Goal: Transaction & Acquisition: Purchase product/service

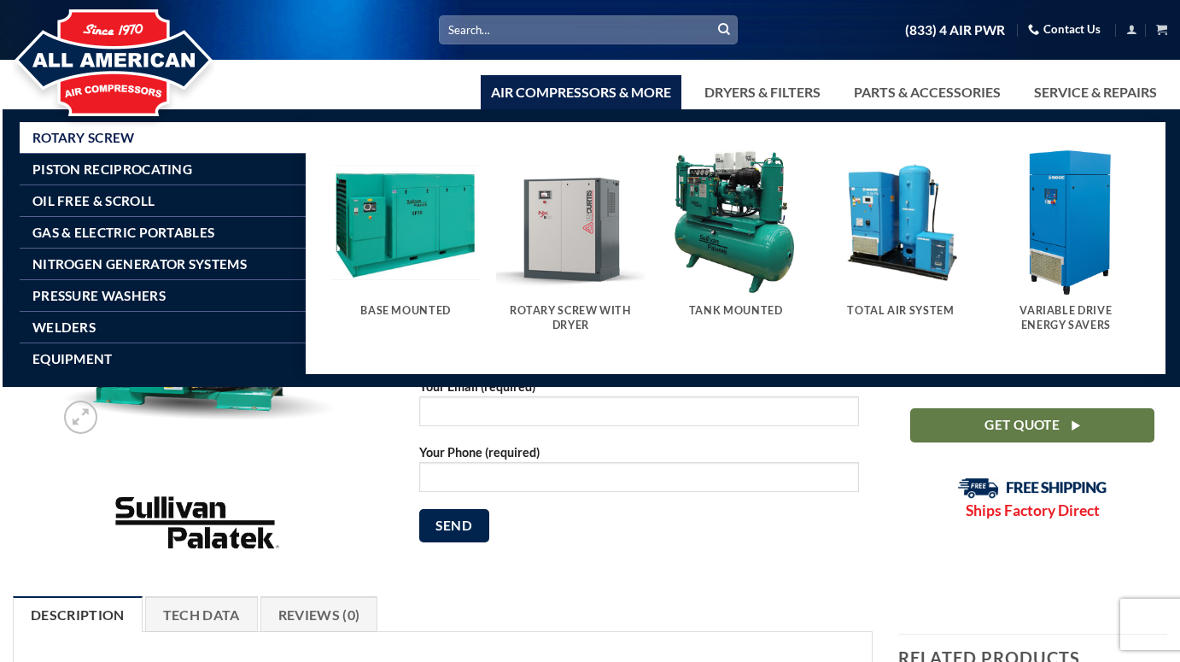
click at [743, 261] on img "Visit product category Tank Mounted" at bounding box center [736, 222] width 149 height 149
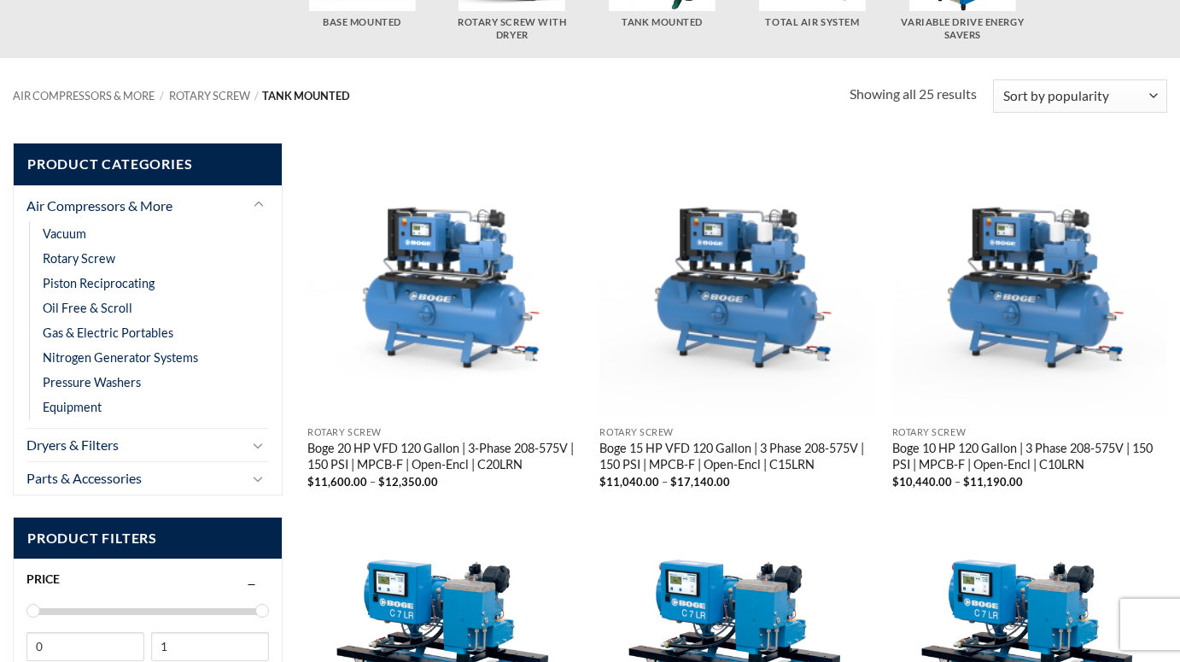
scroll to position [226, 0]
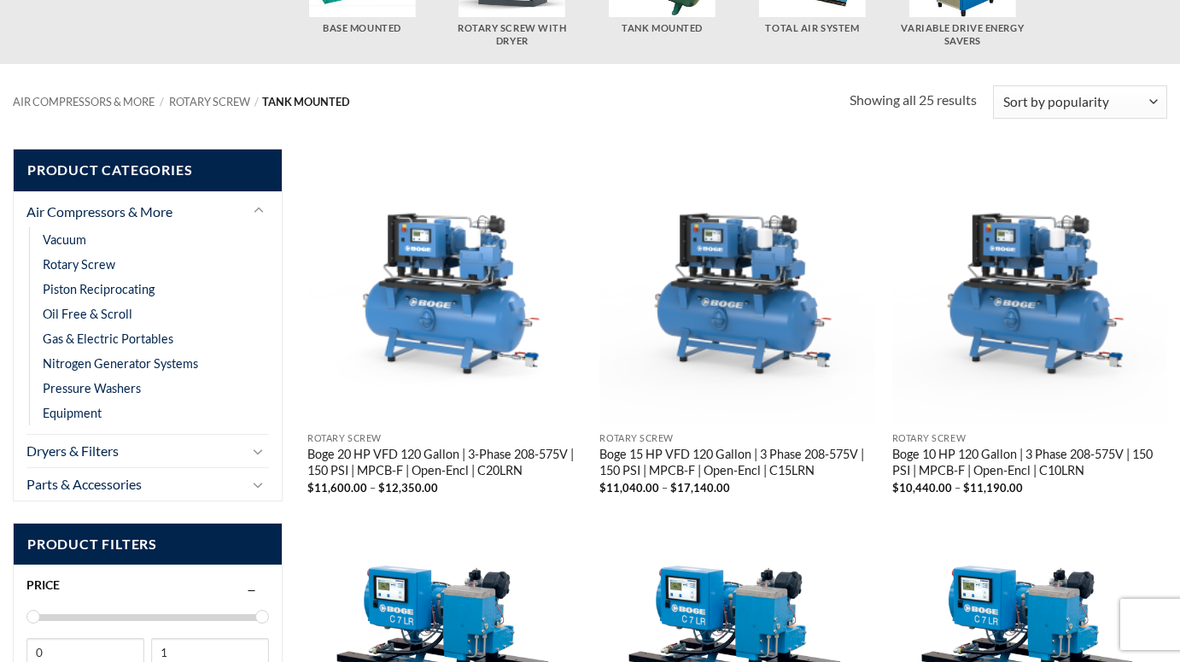
click at [458, 318] on img "Boge 20 HP VFD 120 Gallon | 3-Phase 208-575V | 150 PSI | MPCB-F | Open-Encl | C…" at bounding box center [445, 287] width 276 height 276
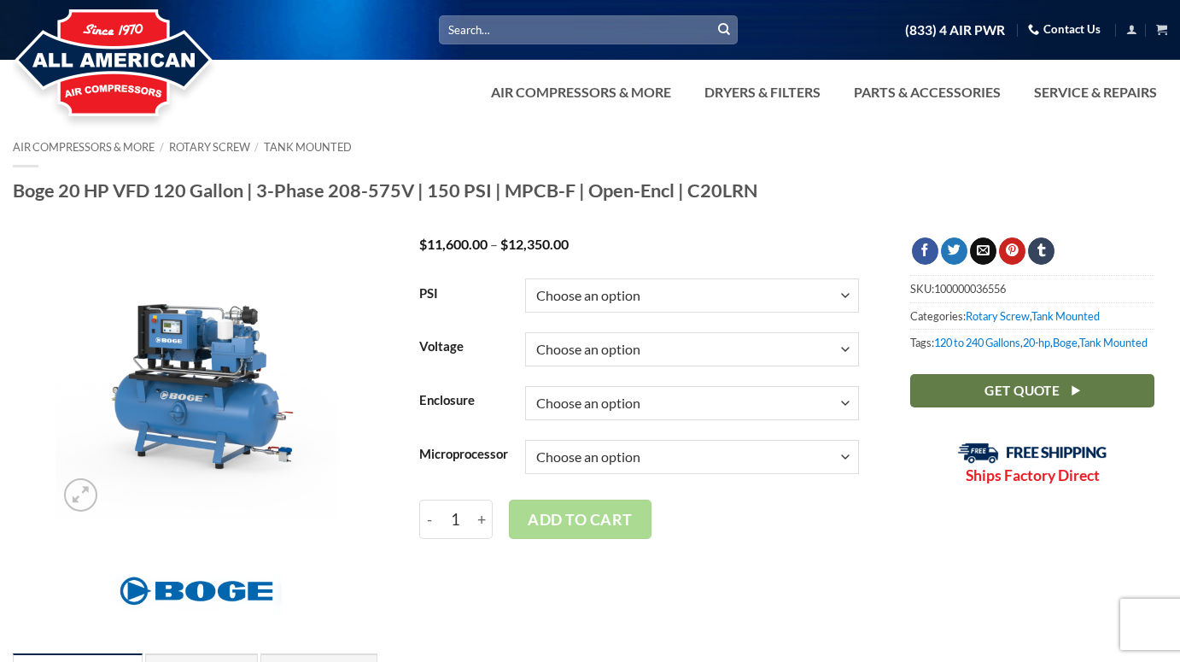
select select "150"
select select "3-60-208v"
select select "open"
select select "3-60-208v"
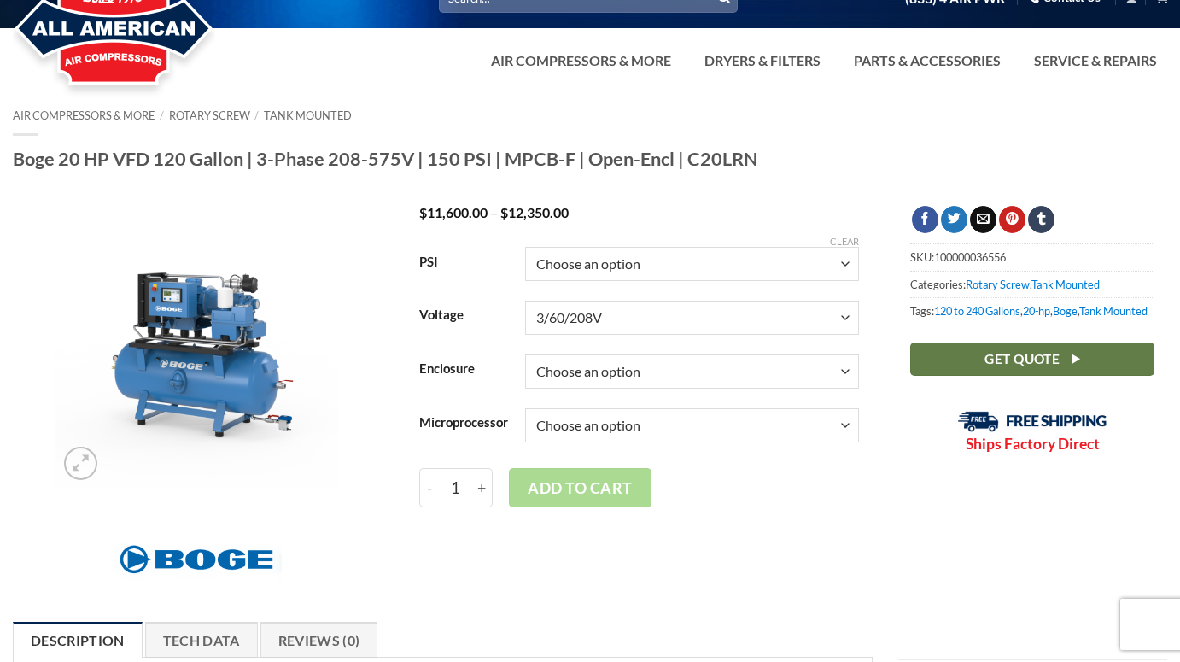
scroll to position [34, 0]
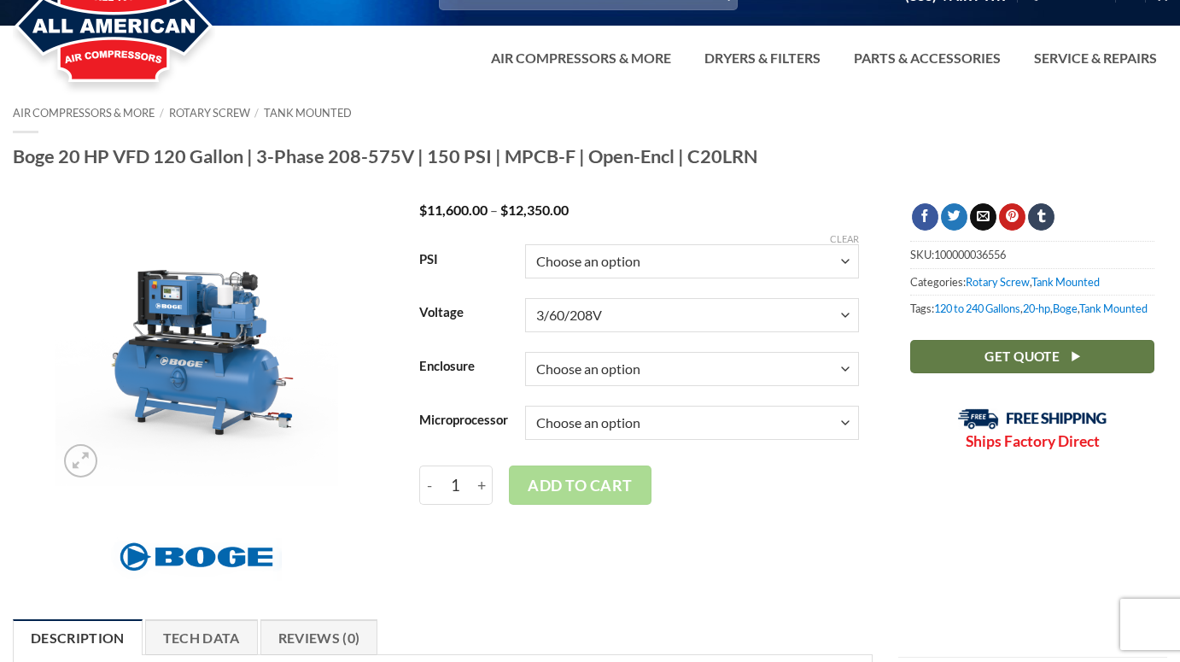
select select "base"
select select "3-60-208v"
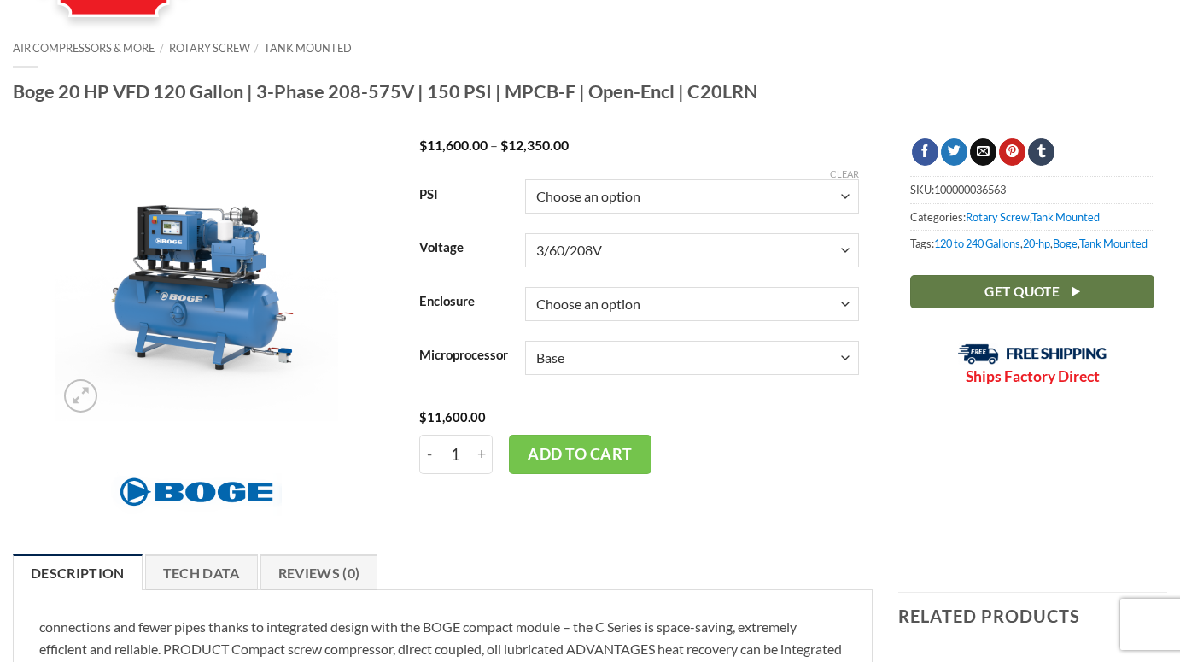
scroll to position [101, 0]
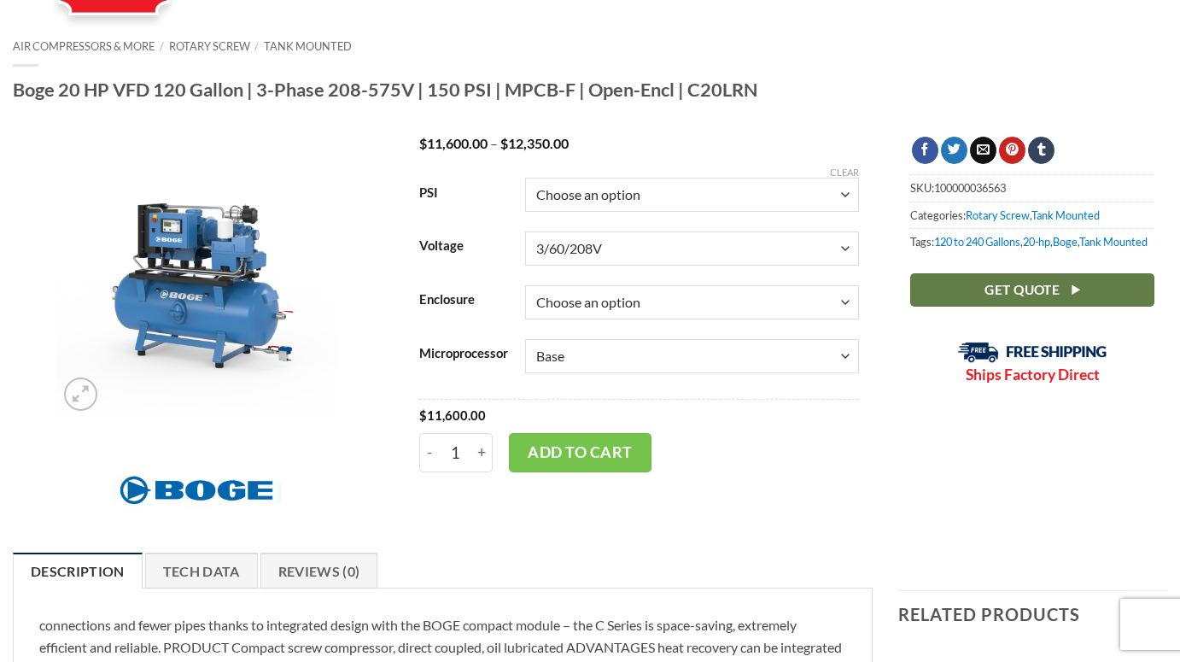
select select "focus-2-0"
select select "3-60-208v"
drag, startPoint x: 683, startPoint y: 358, endPoint x: 718, endPoint y: 402, distance: 56.5
click at [719, 411] on div "$ 12,350.00" at bounding box center [639, 416] width 440 height 34
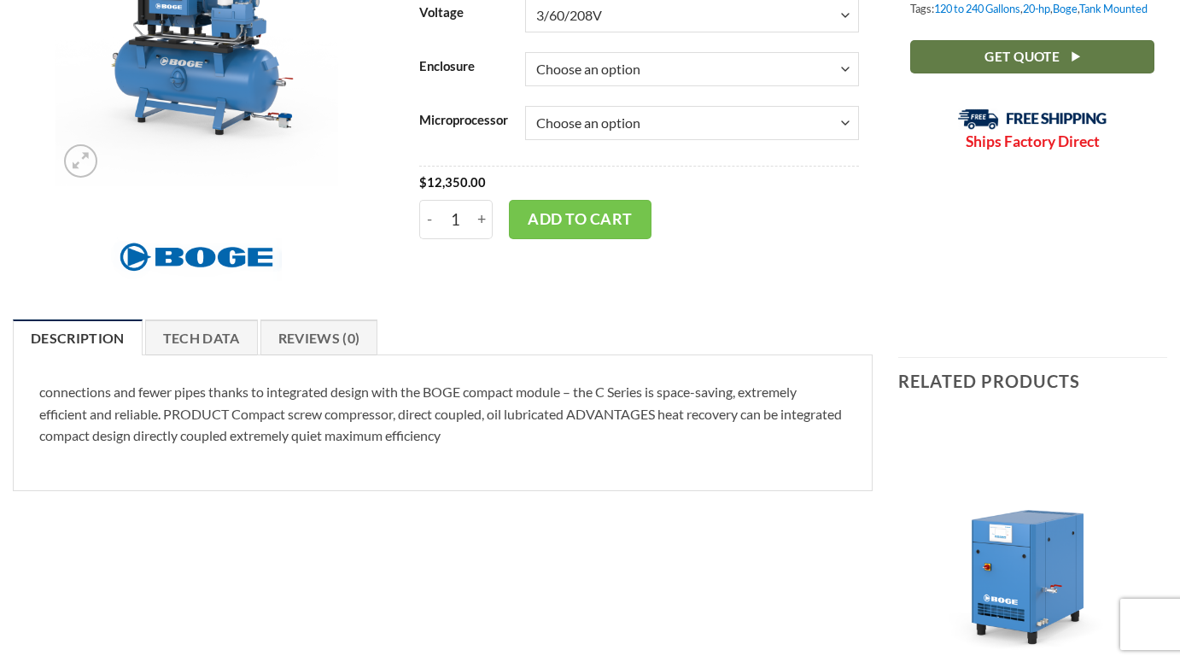
scroll to position [351, 0]
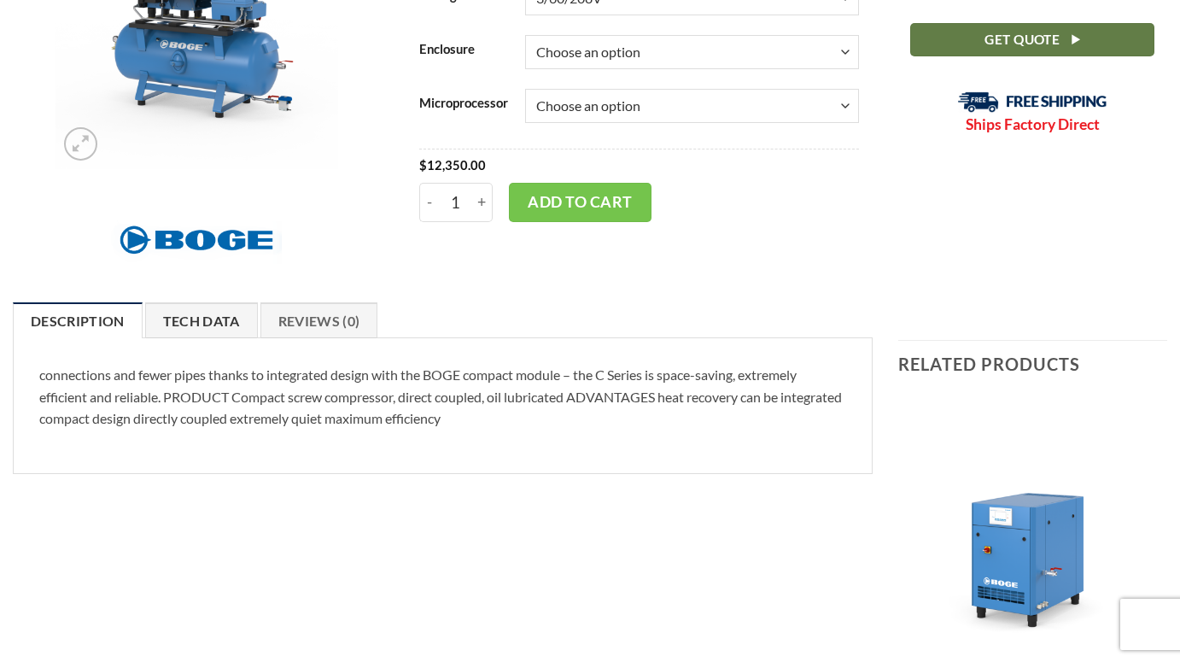
click at [226, 338] on link "Tech Data" at bounding box center [201, 320] width 113 height 36
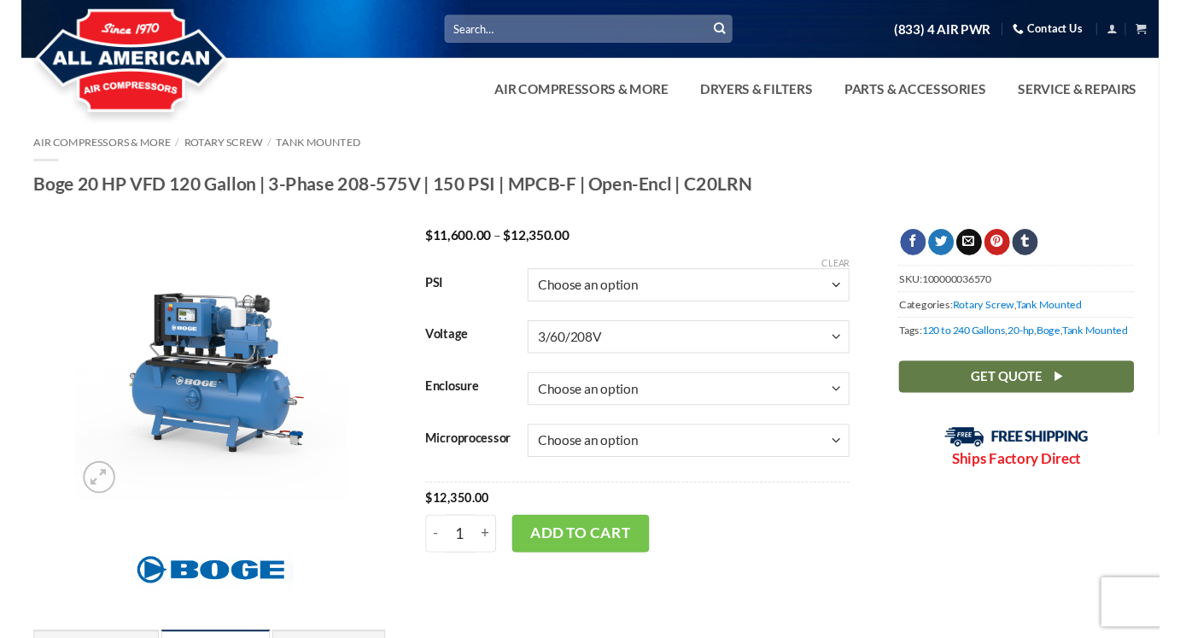
scroll to position [0, 0]
